Goal: Information Seeking & Learning: Understand process/instructions

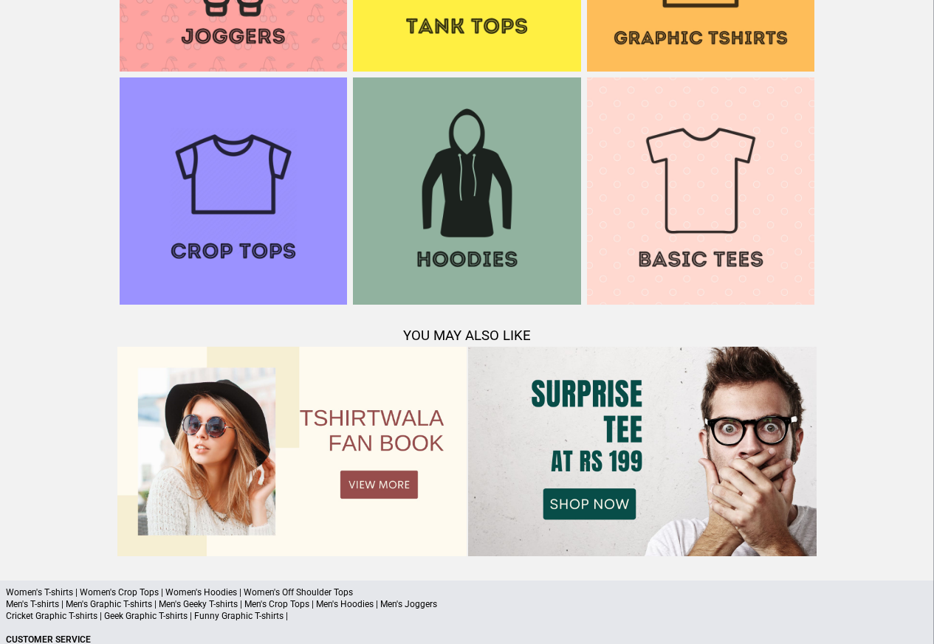
scroll to position [1424, 0]
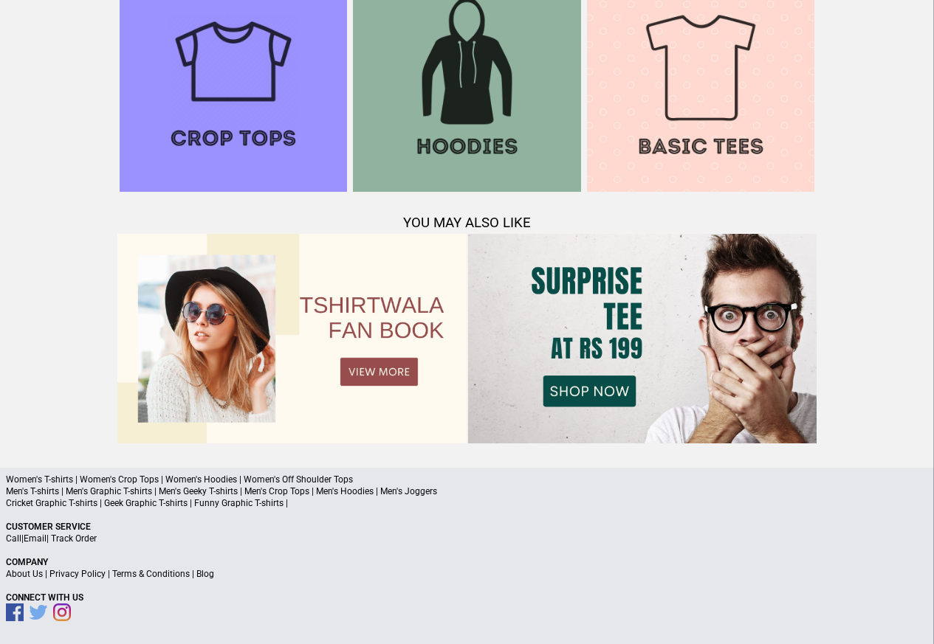
click at [148, 574] on link "Terms & Conditions" at bounding box center [150, 574] width 77 height 10
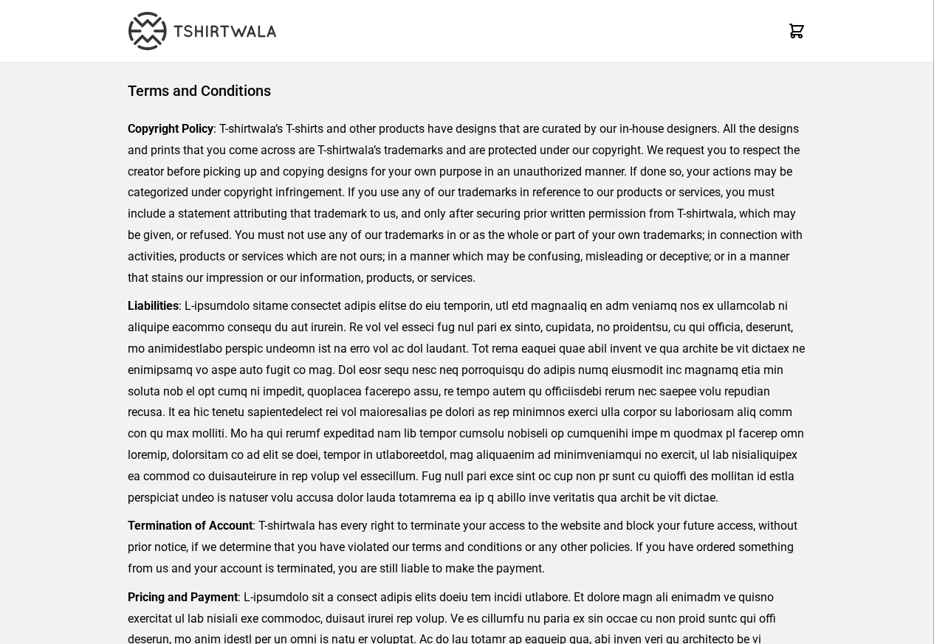
scroll to position [339, 0]
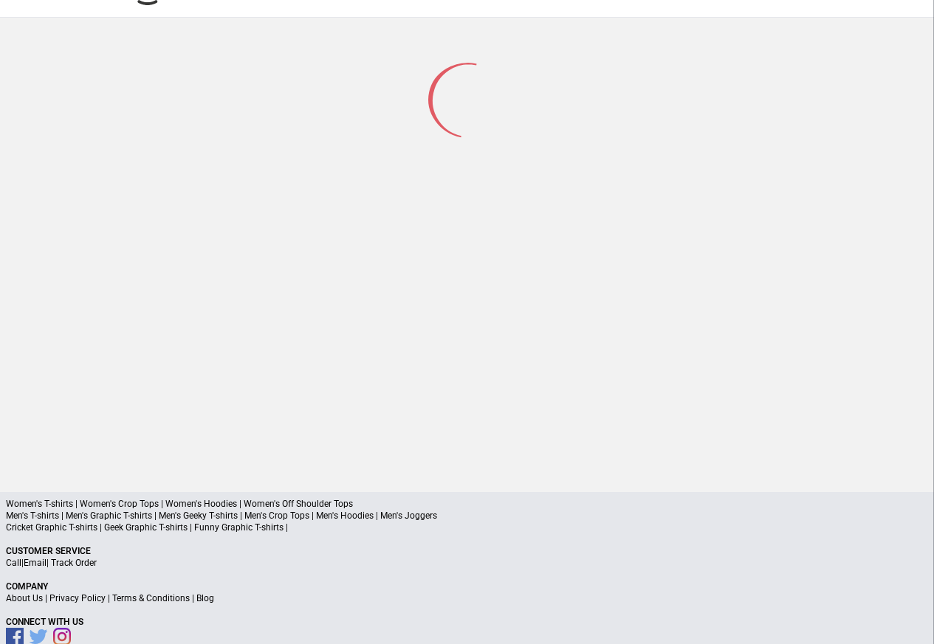
scroll to position [70, 0]
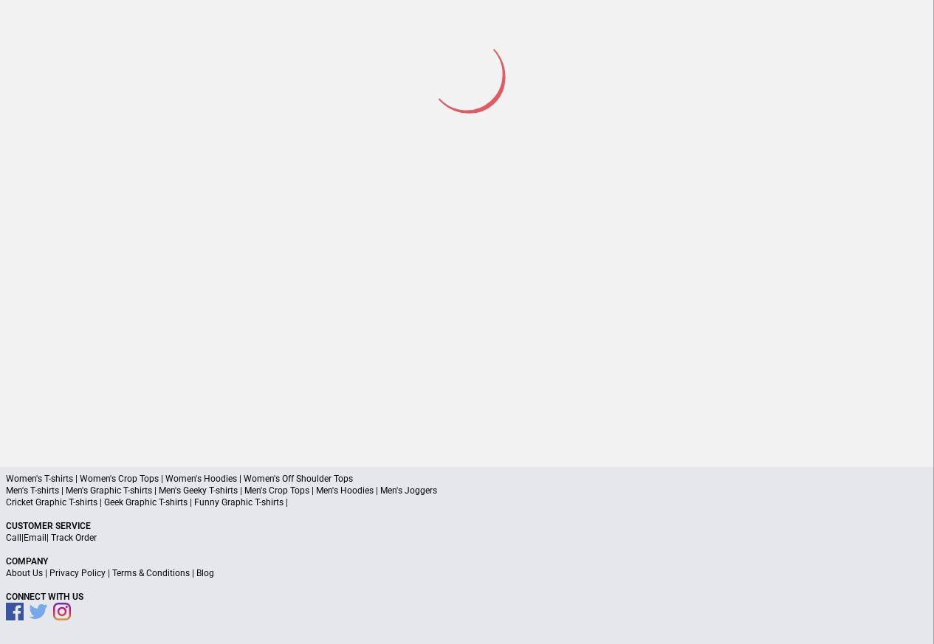
scroll to position [69, 0]
